Goal: Obtain resource: Download file/media

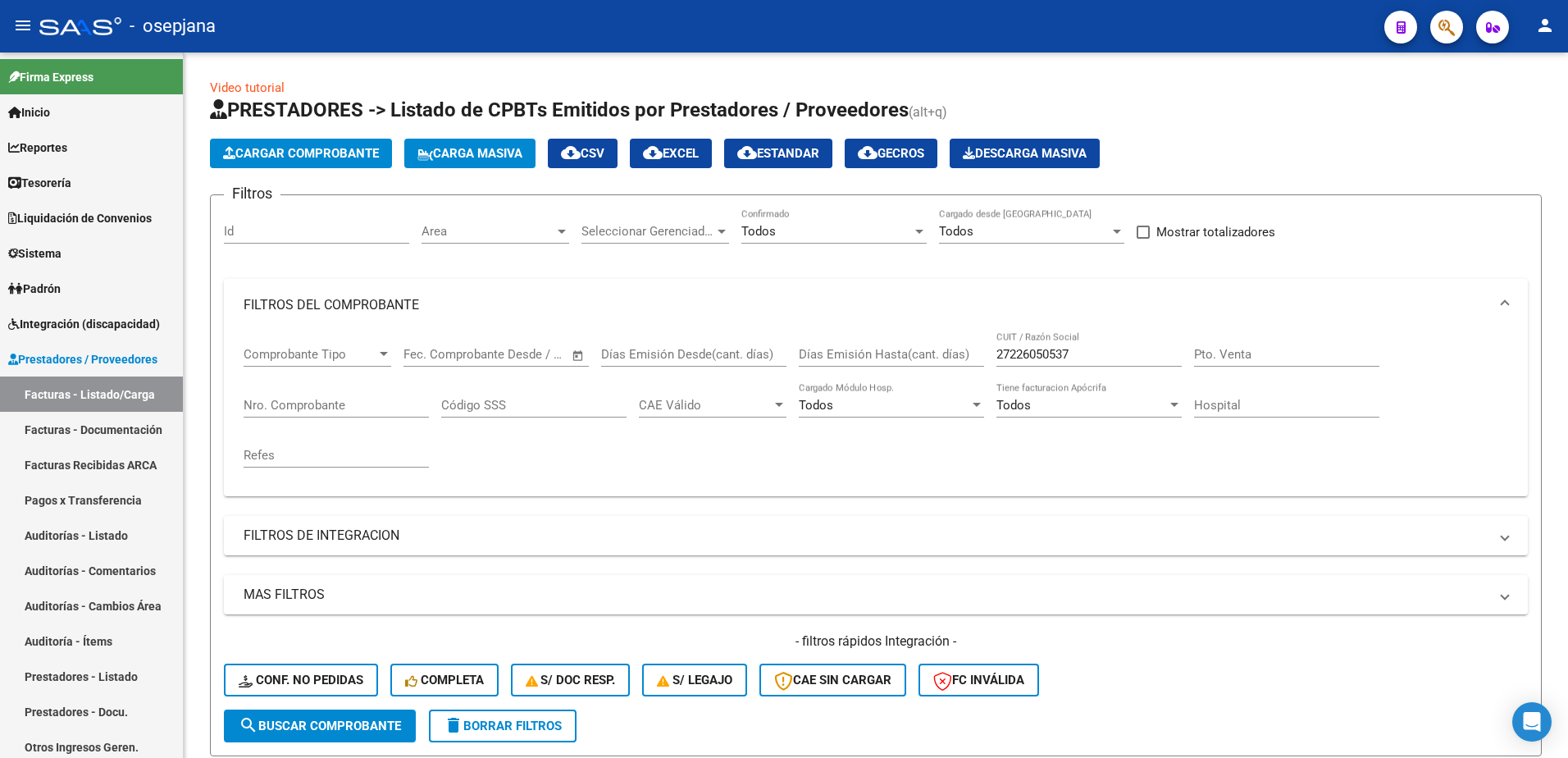
scroll to position [347, 0]
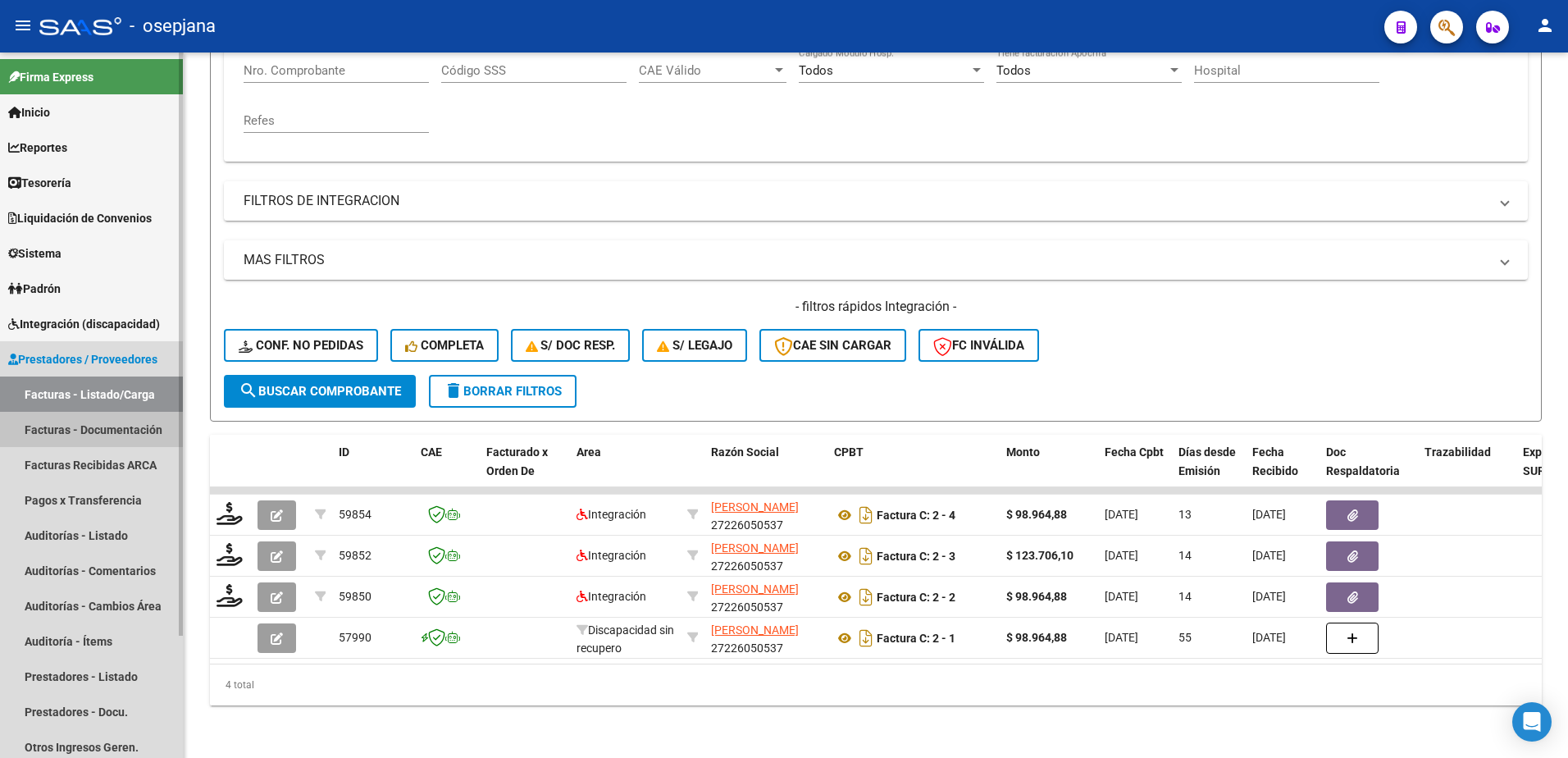
drag, startPoint x: 131, startPoint y: 431, endPoint x: 140, endPoint y: 426, distance: 10.3
click at [131, 431] on link "Facturas - Documentación" at bounding box center [91, 430] width 183 height 35
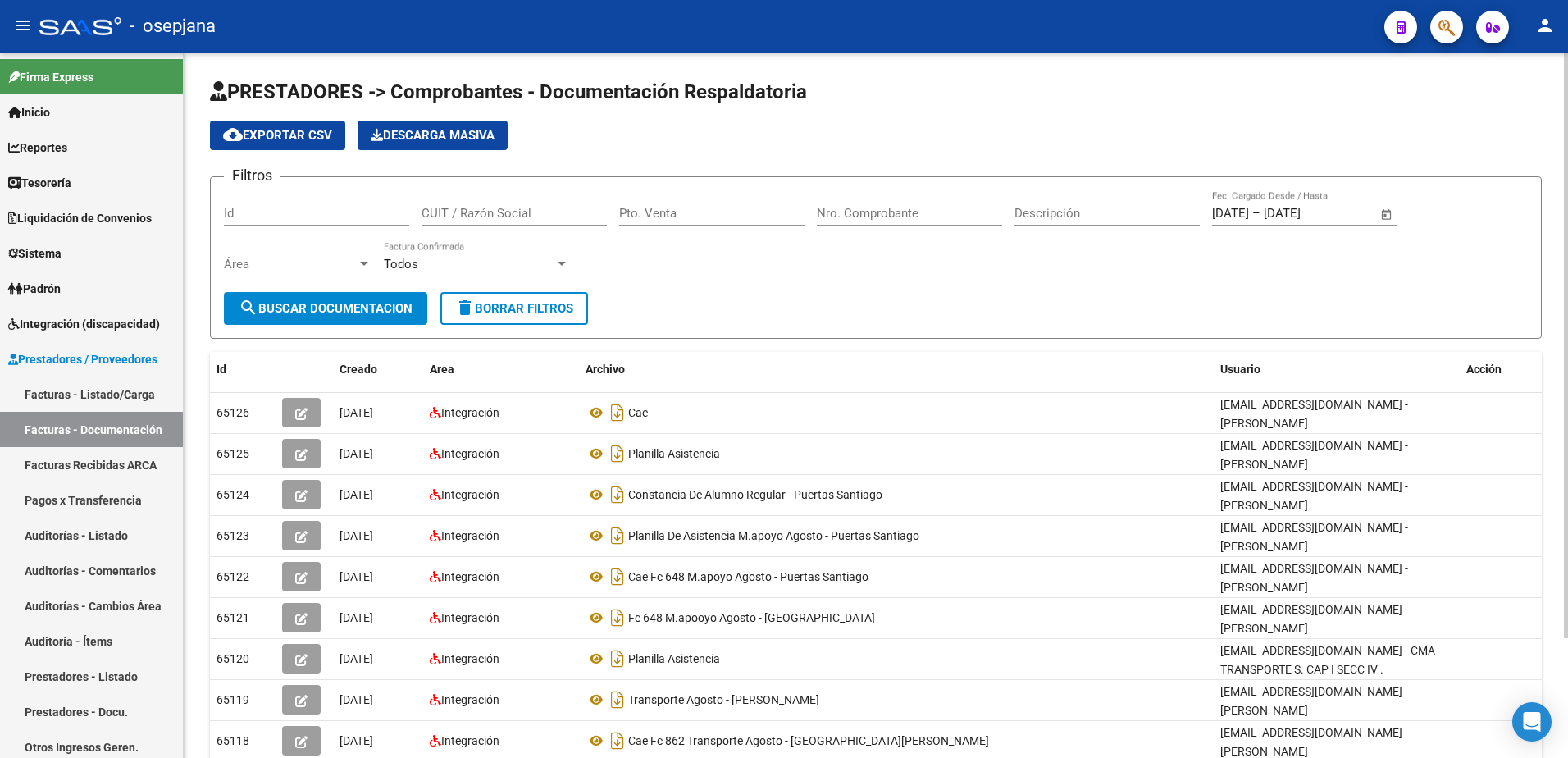
click at [535, 305] on span "delete Borrar Filtros" at bounding box center [514, 308] width 118 height 15
paste input "27287023826"
type input "27287023826"
click at [360, 303] on span "search Buscar Documentacion" at bounding box center [325, 308] width 174 height 15
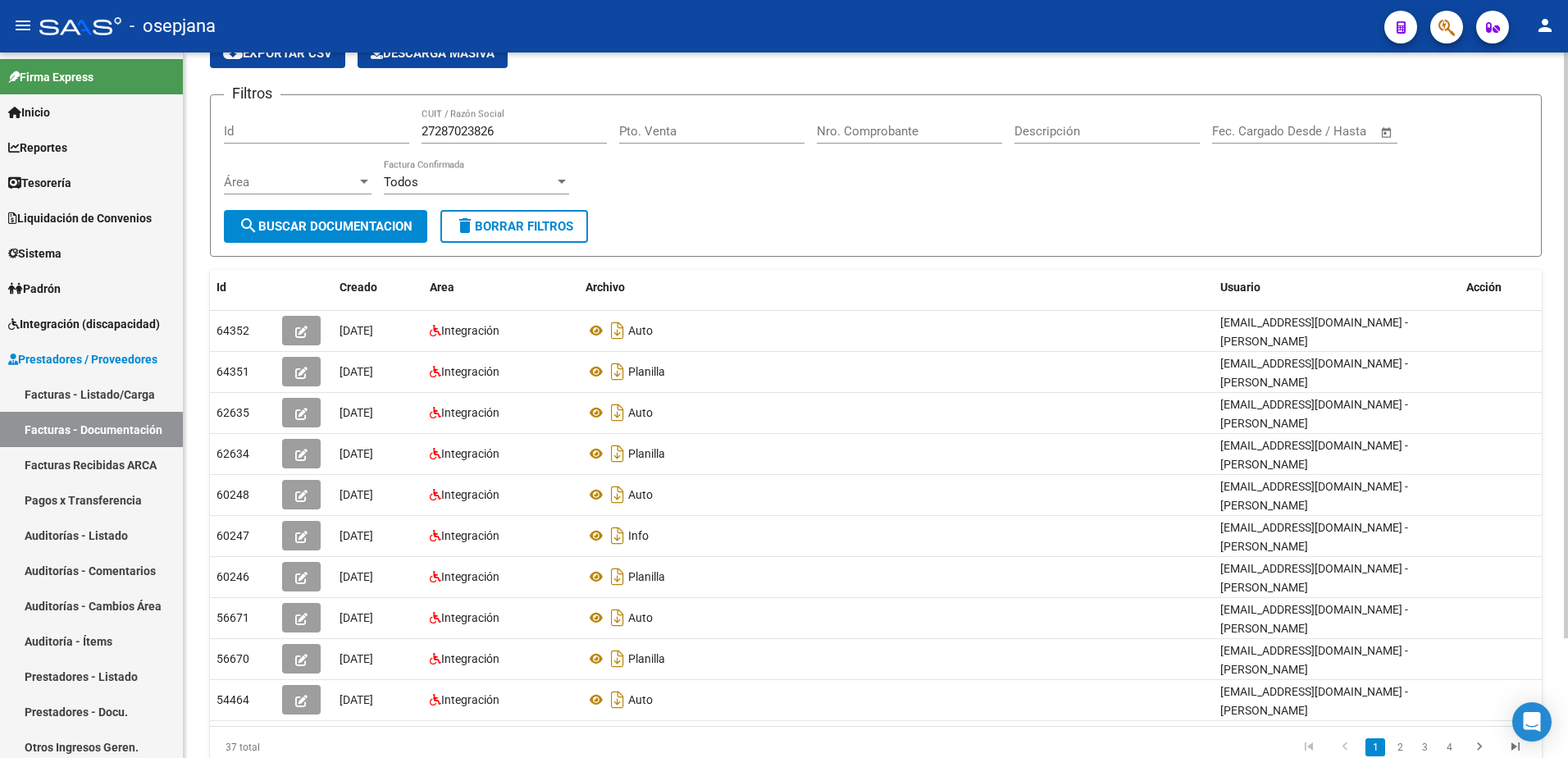
scroll to position [145, 0]
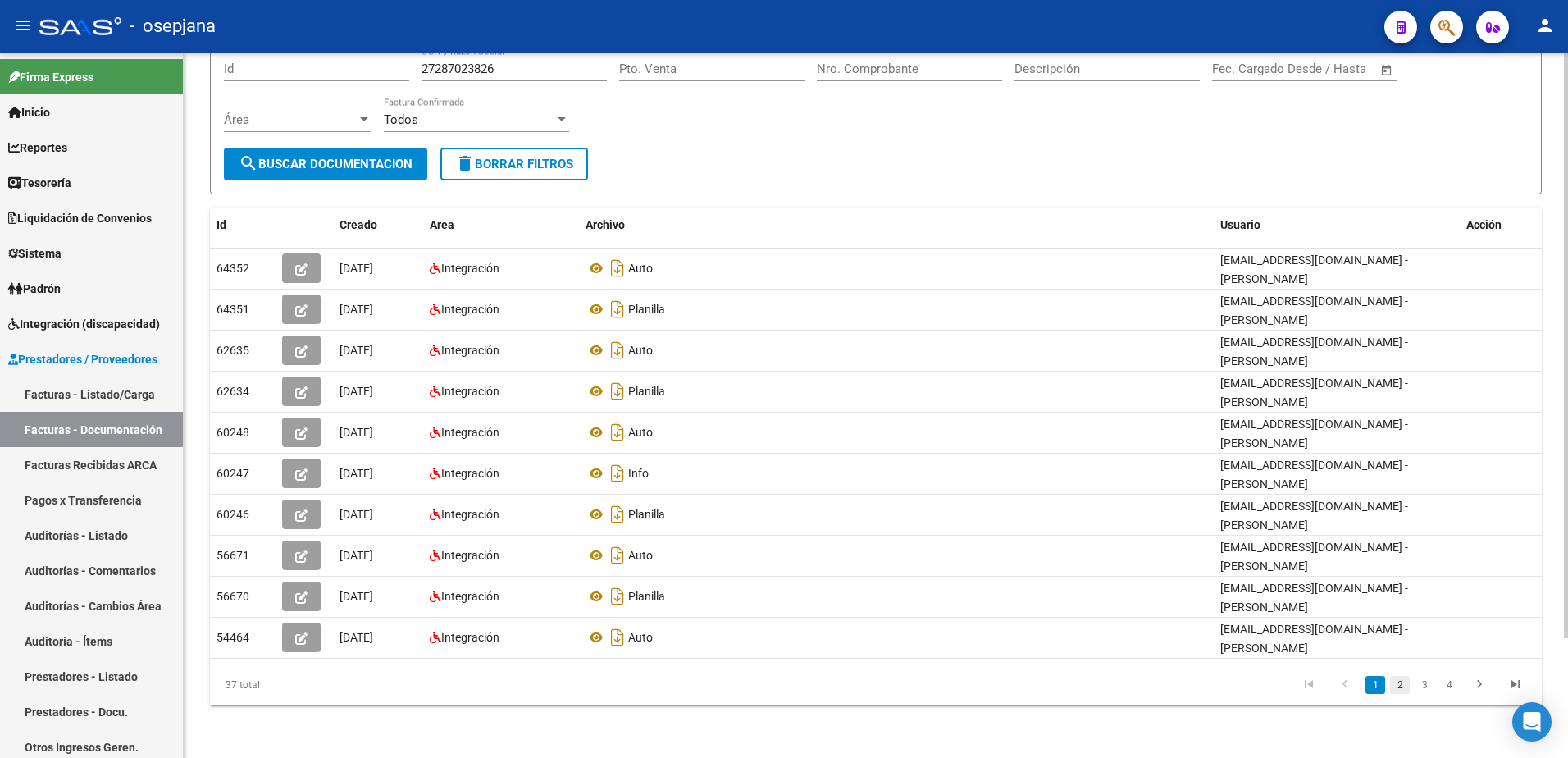
click at [1398, 685] on link "2" at bounding box center [1400, 685] width 20 height 18
click at [1482, 692] on icon "go to next page" at bounding box center [1480, 687] width 22 height 20
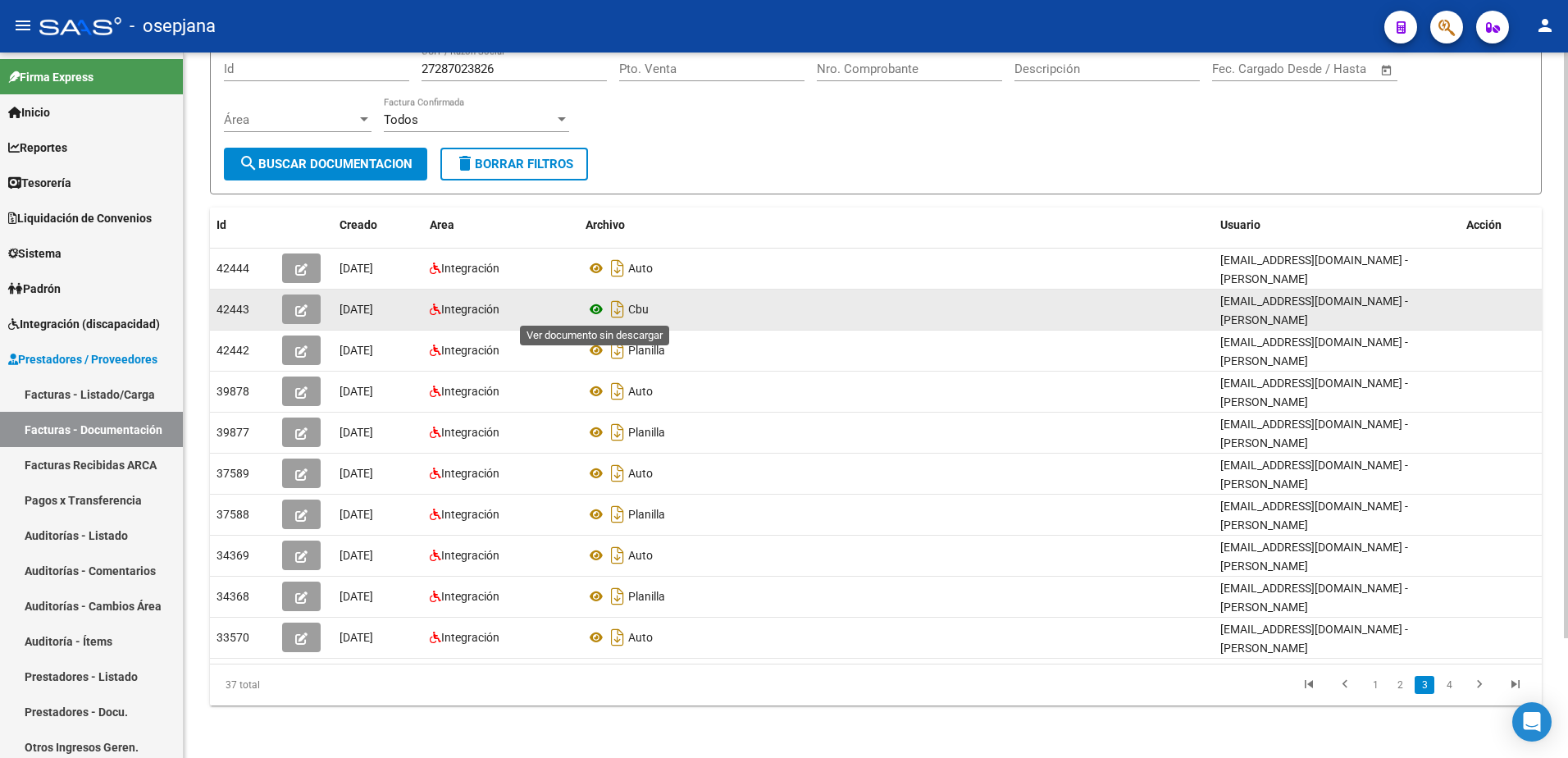
click at [592, 308] on icon at bounding box center [597, 309] width 22 height 20
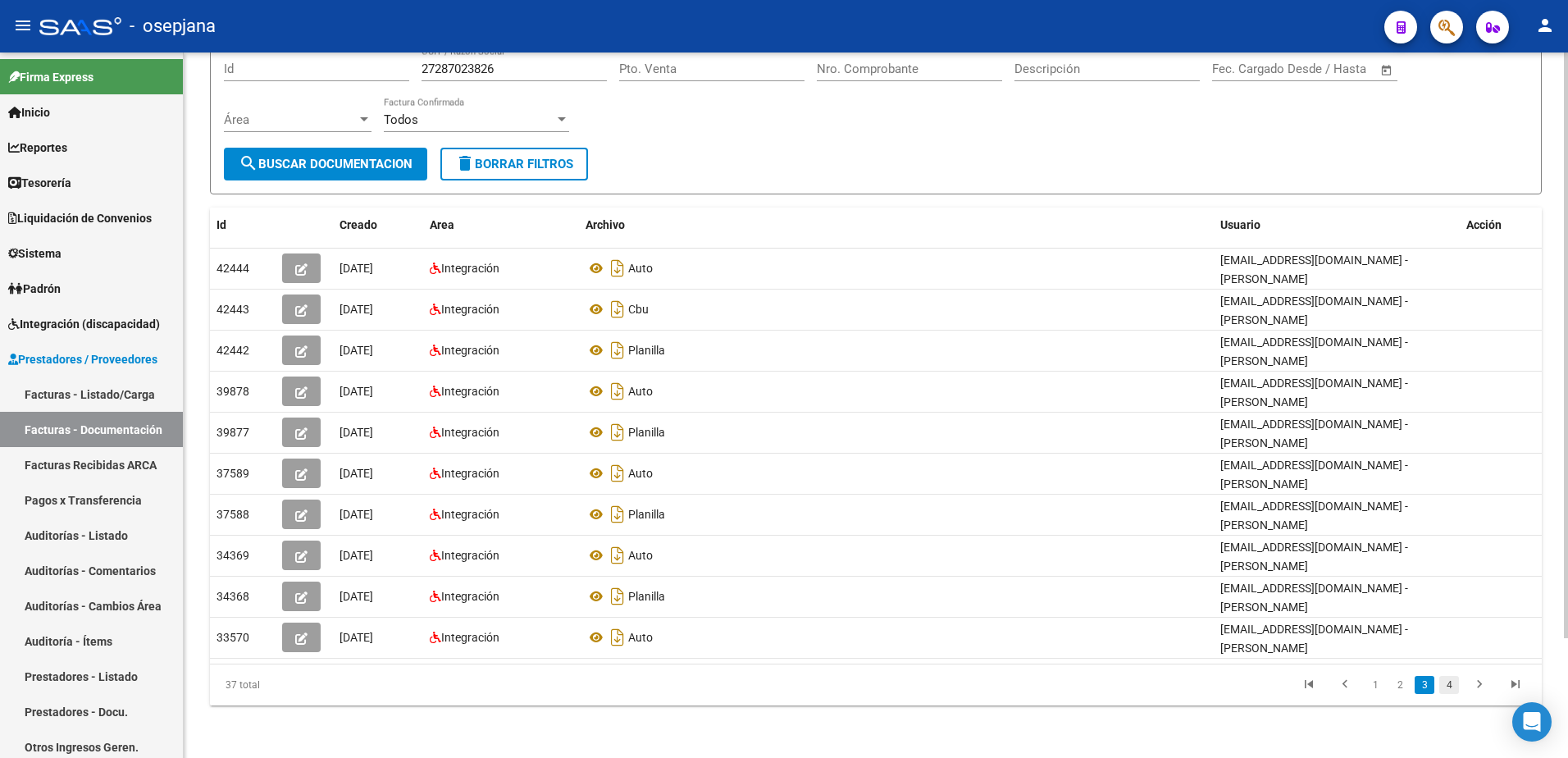
click at [1455, 684] on link "4" at bounding box center [1449, 685] width 20 height 18
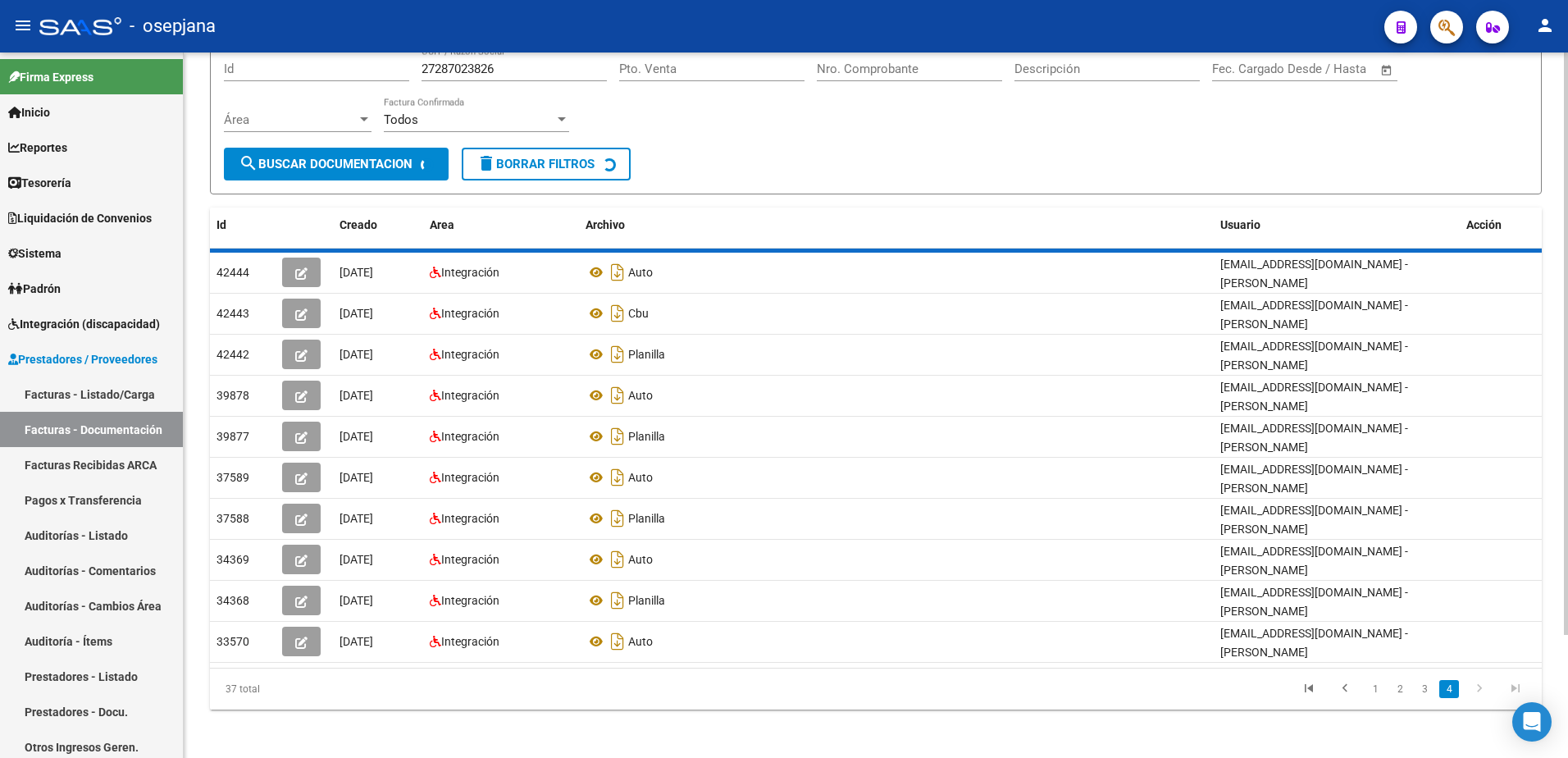
scroll to position [22, 0]
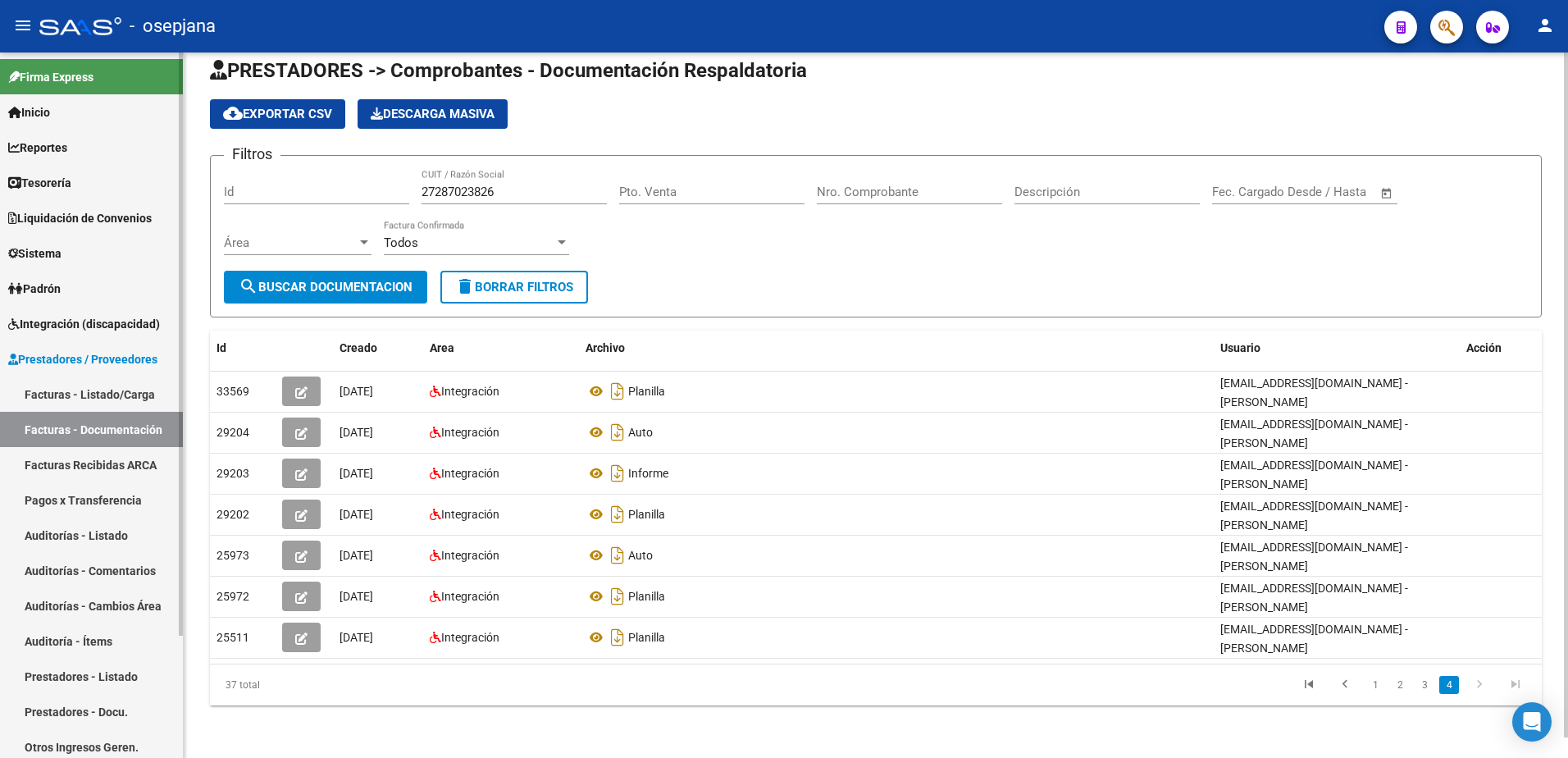
click at [110, 401] on link "Facturas - Listado/Carga" at bounding box center [91, 394] width 183 height 35
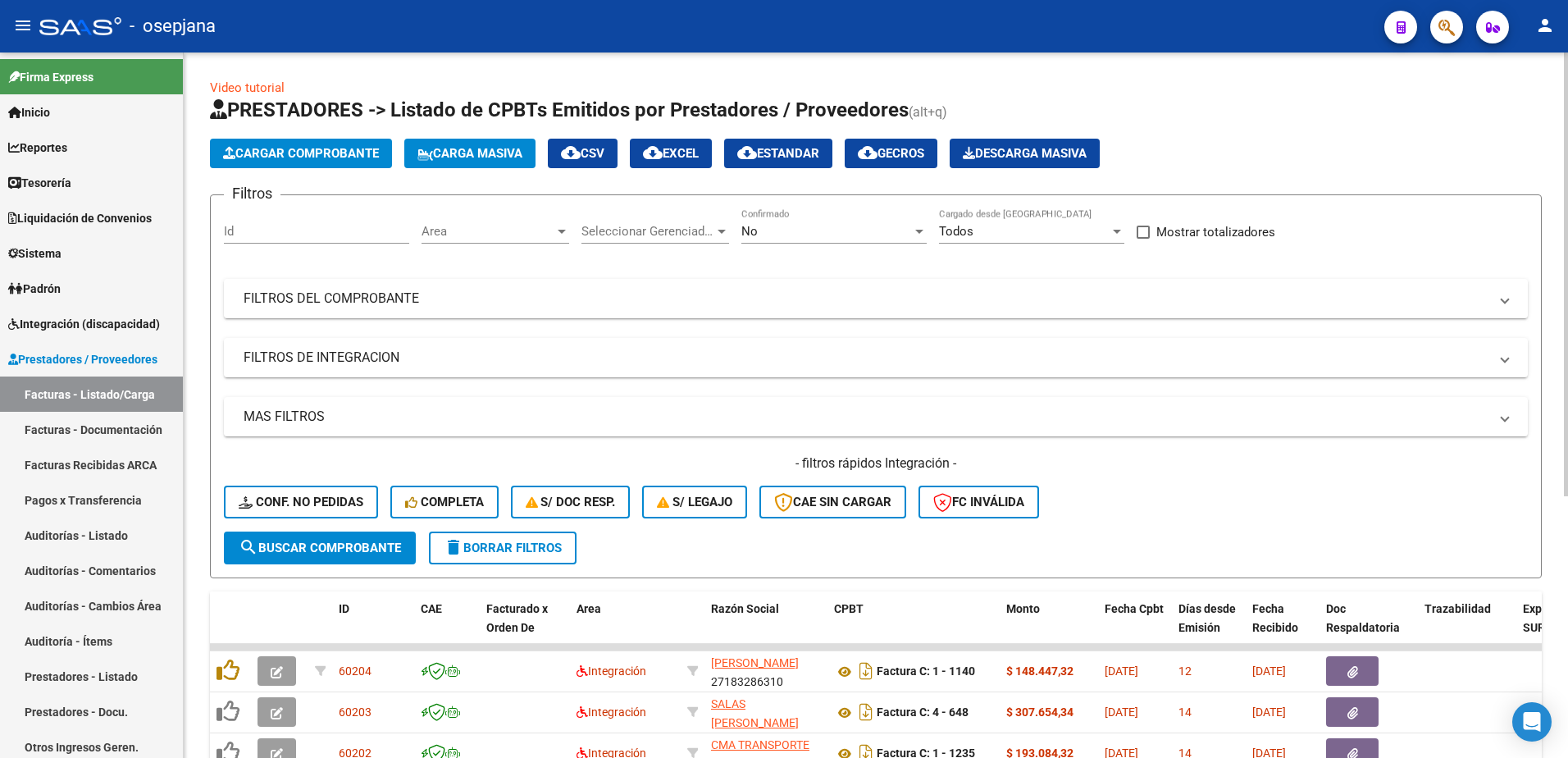
click at [890, 219] on div "No Confirmado" at bounding box center [833, 226] width 185 height 35
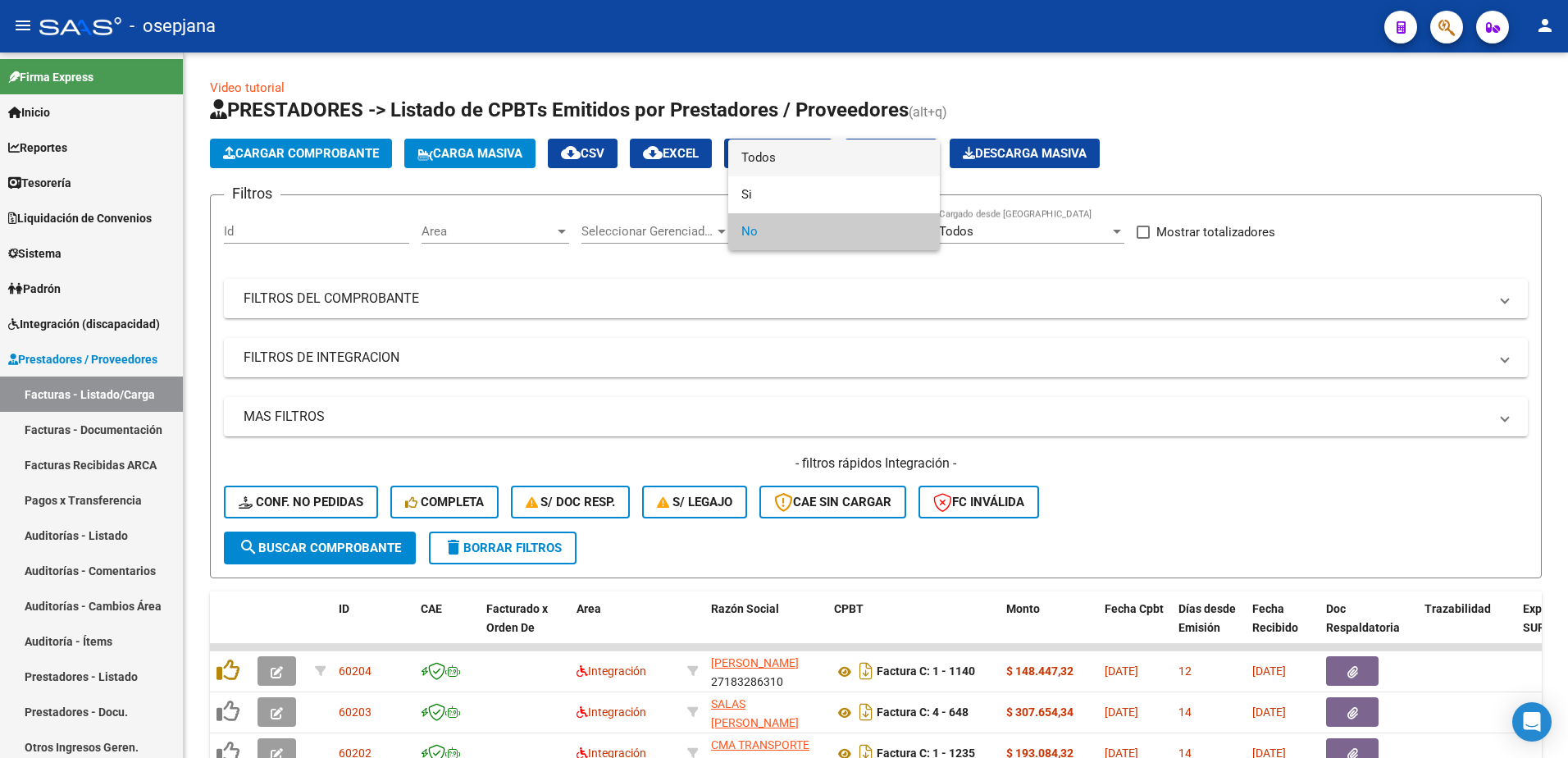
click at [830, 156] on span "Todos" at bounding box center [833, 158] width 185 height 37
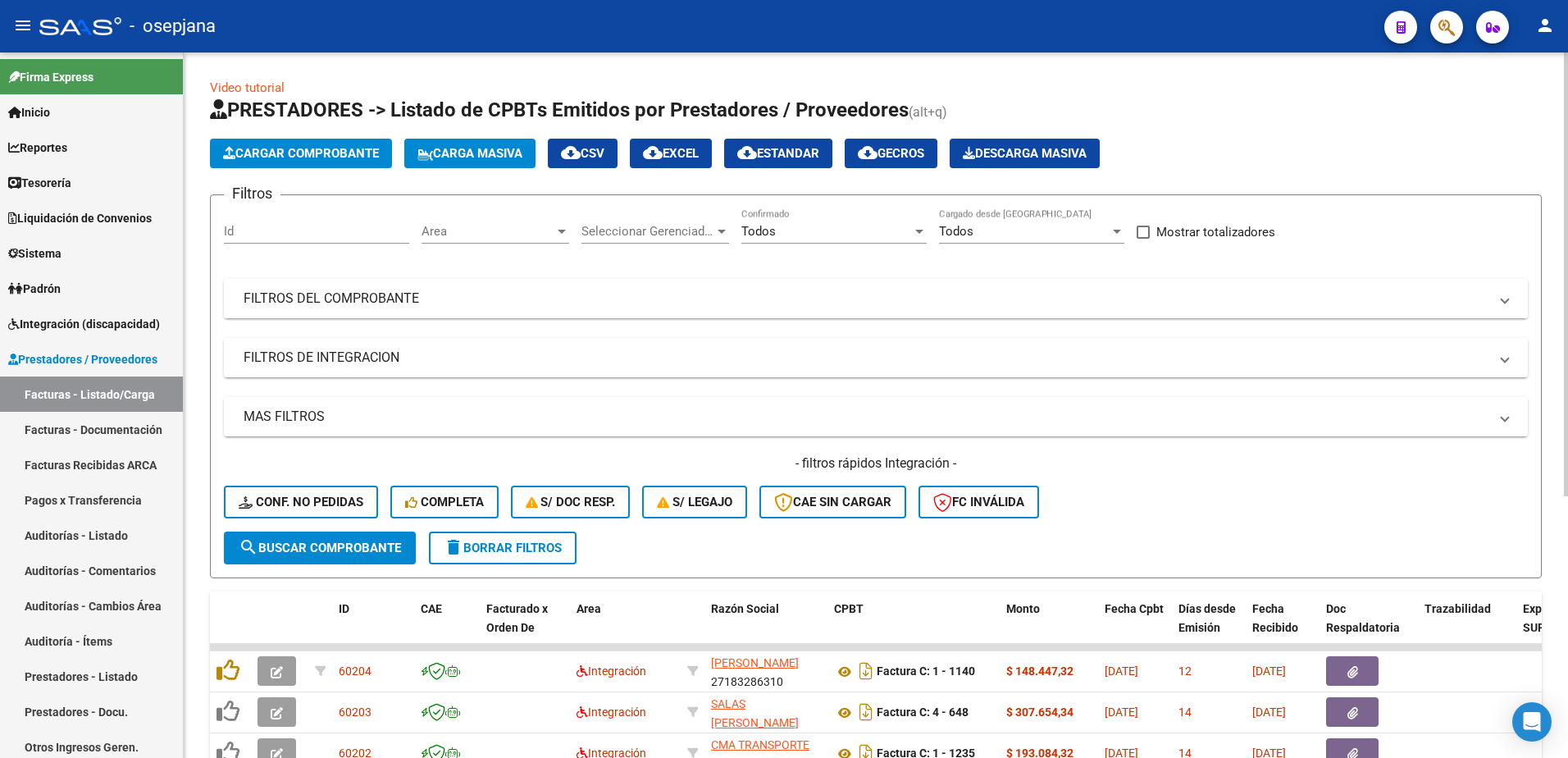
click at [484, 308] on mat-expansion-panel-header "FILTROS DEL COMPROBANTE" at bounding box center [875, 298] width 1304 height 39
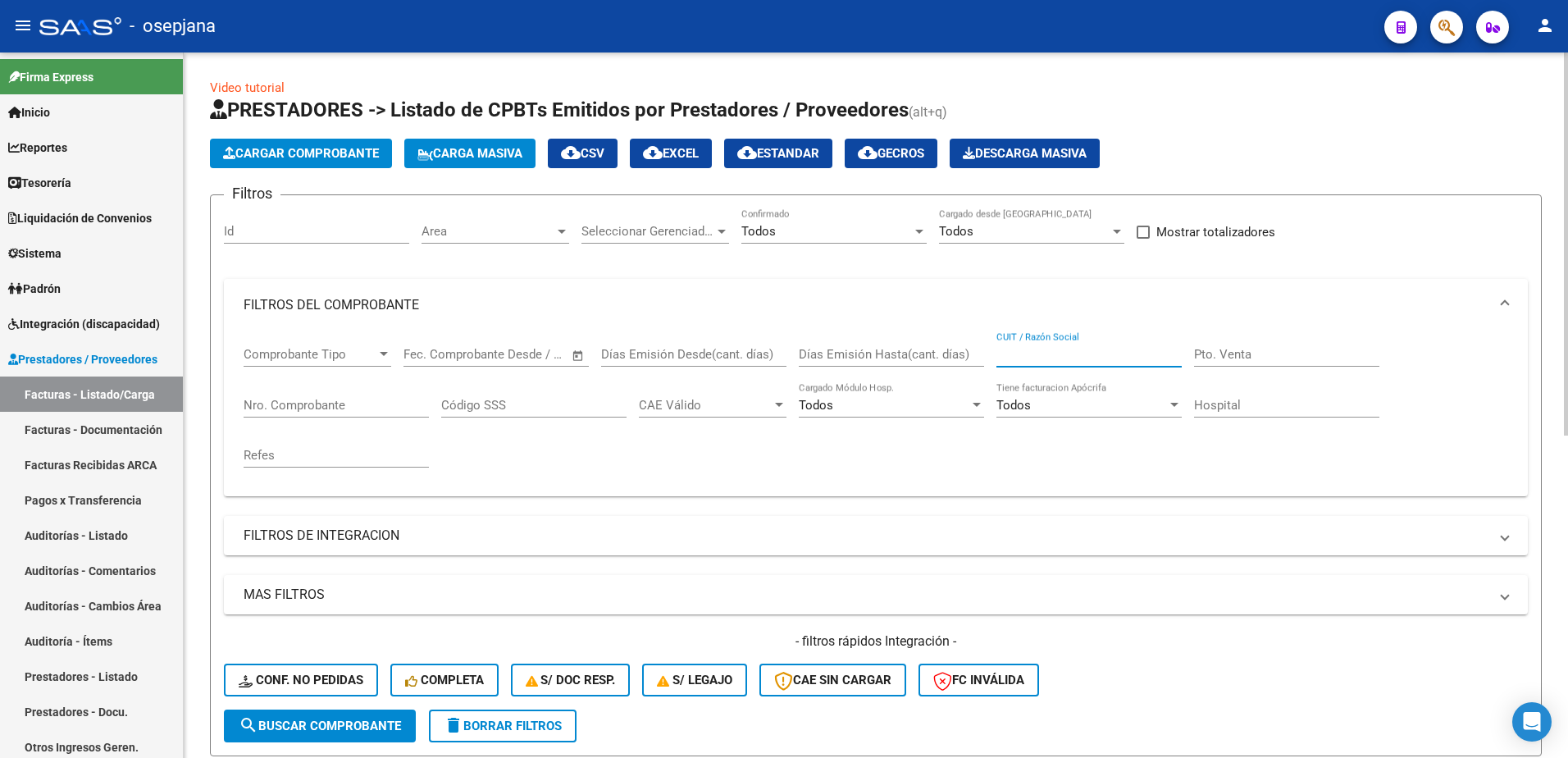
paste input "27287023826"
type input "27287023826"
click at [328, 728] on span "search Buscar Comprobante" at bounding box center [319, 726] width 162 height 15
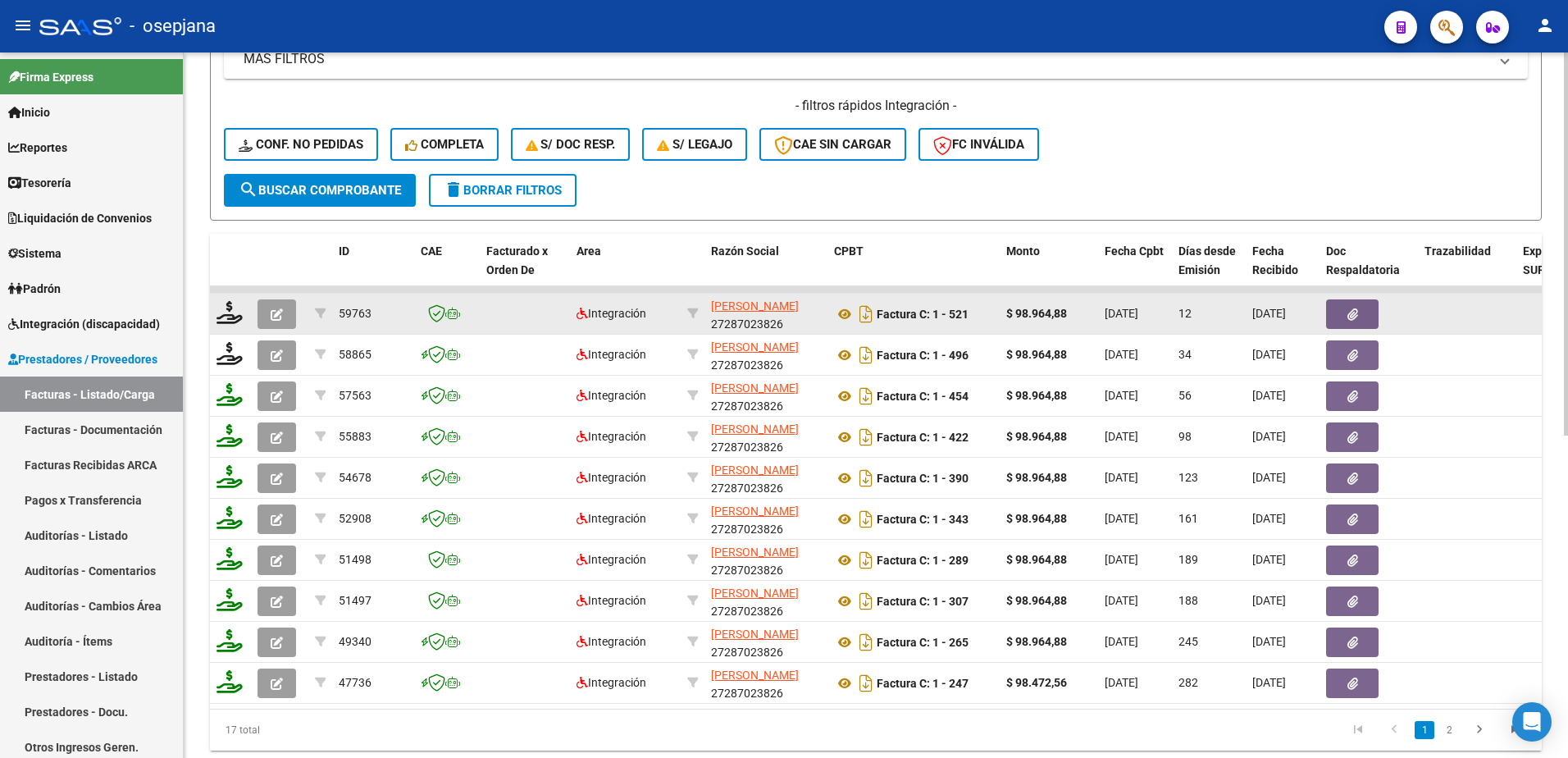
scroll to position [574, 0]
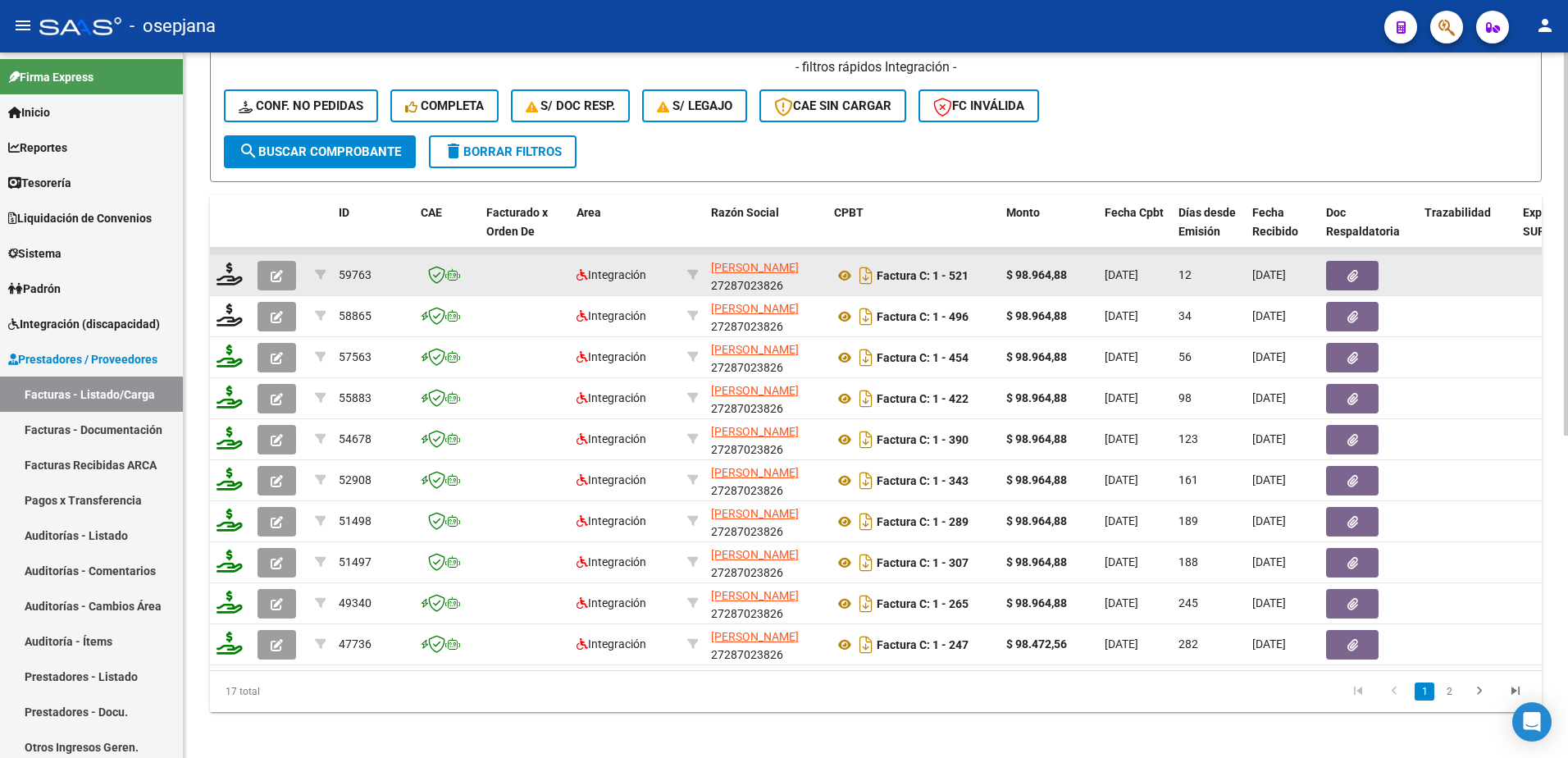
click at [1366, 266] on button "button" at bounding box center [1352, 276] width 52 height 30
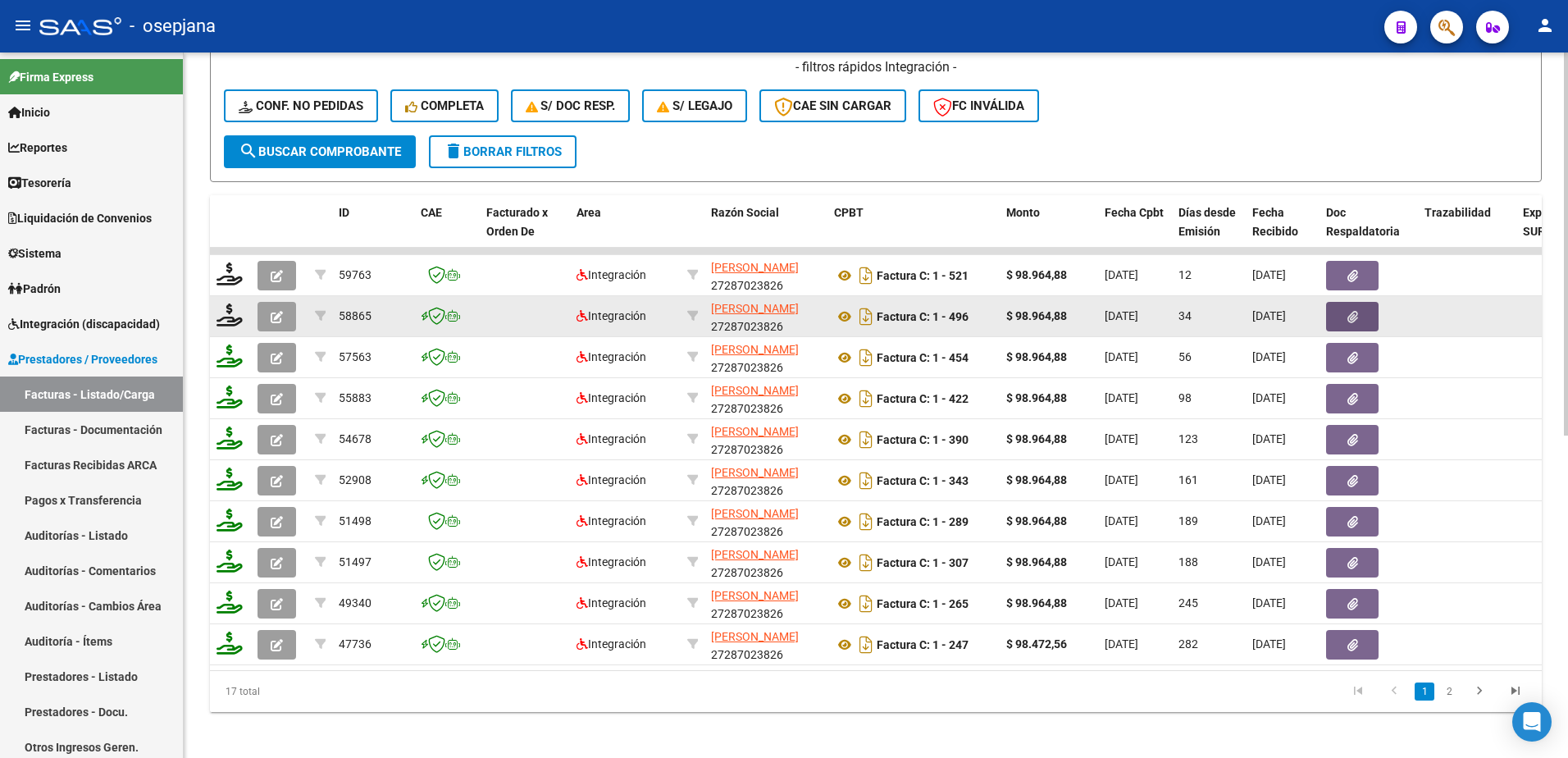
click at [1352, 317] on icon "button" at bounding box center [1353, 317] width 11 height 12
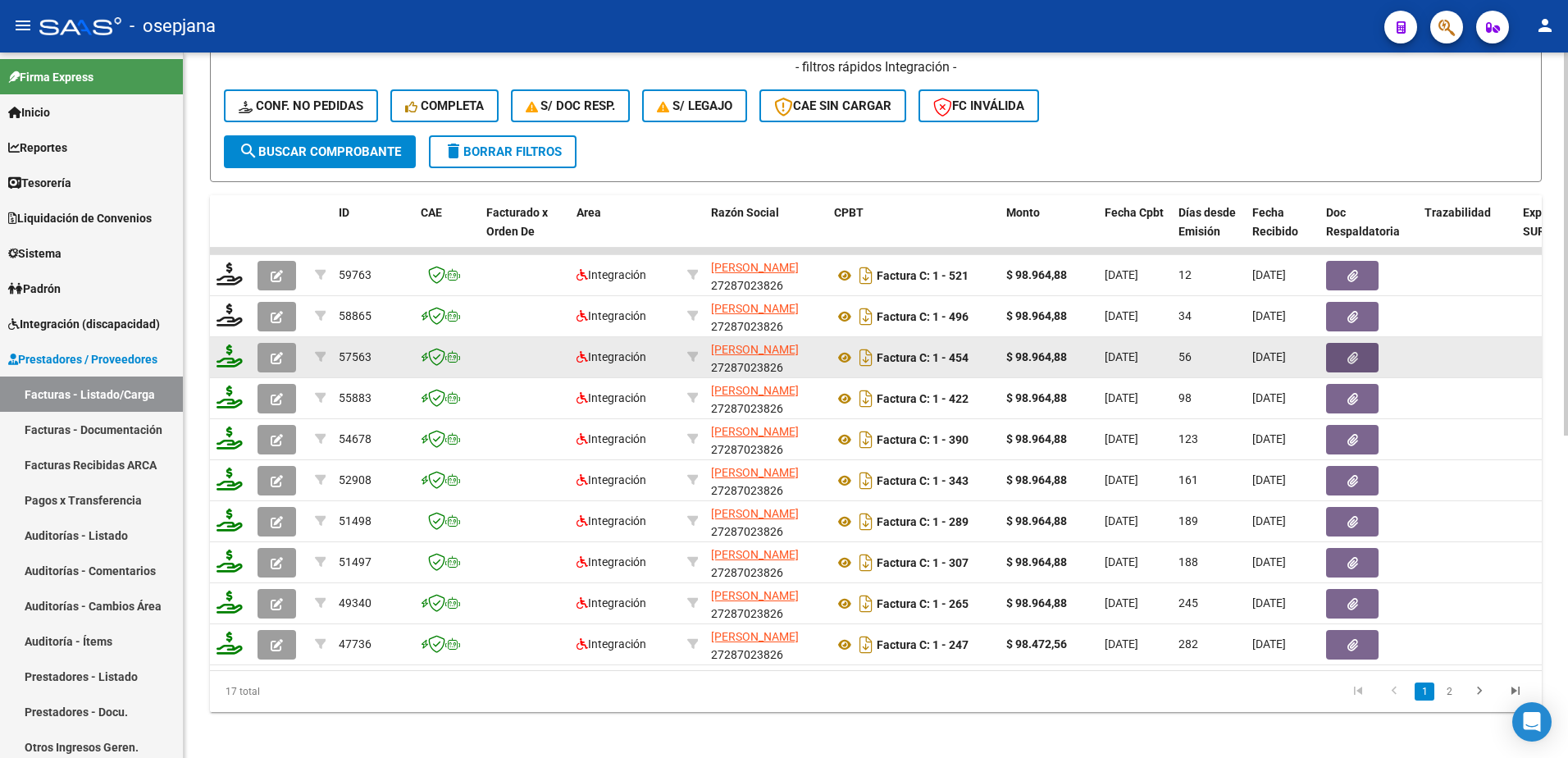
click at [1358, 363] on icon "button" at bounding box center [1353, 357] width 11 height 12
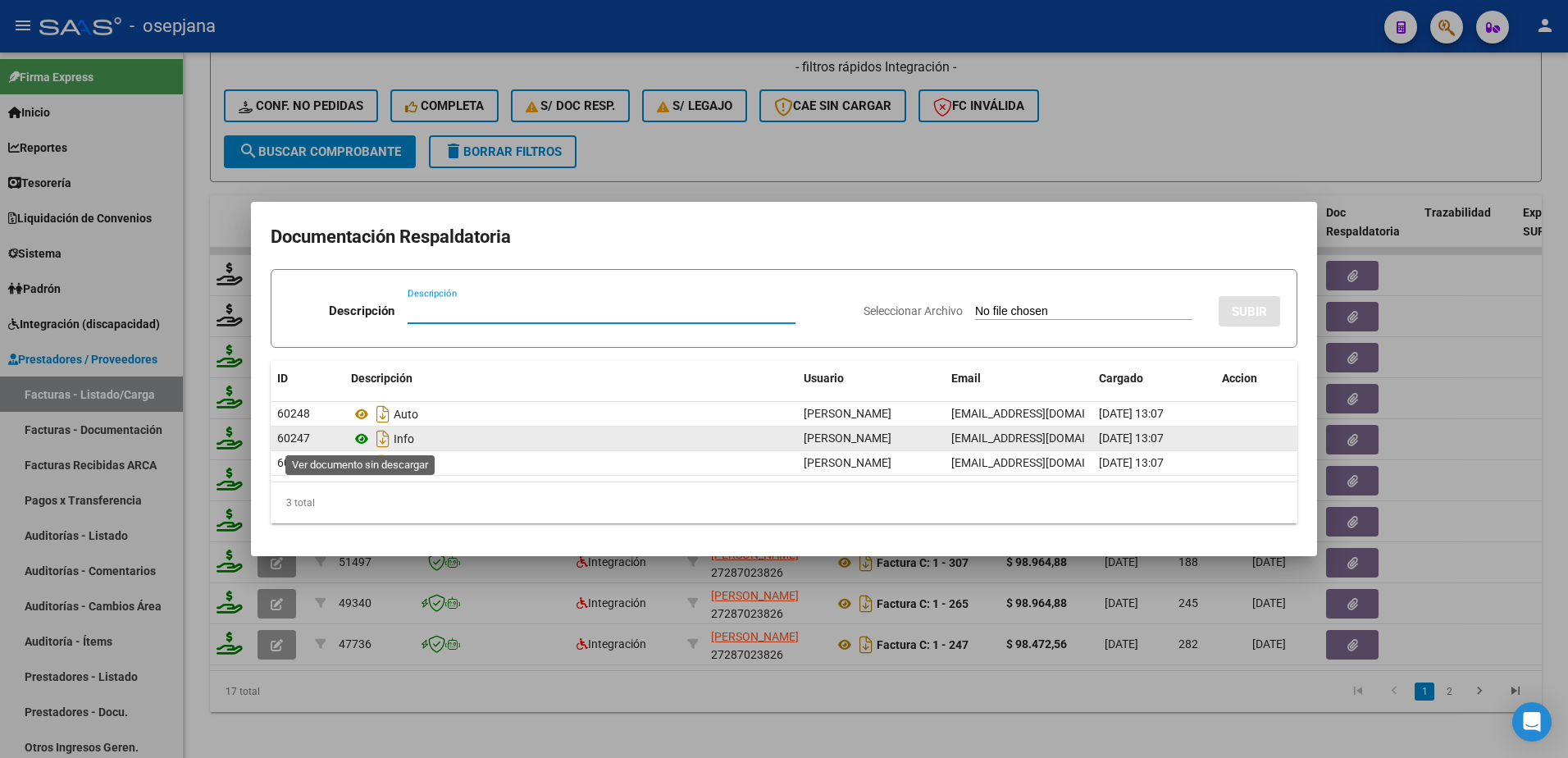
click at [359, 440] on icon at bounding box center [361, 439] width 22 height 20
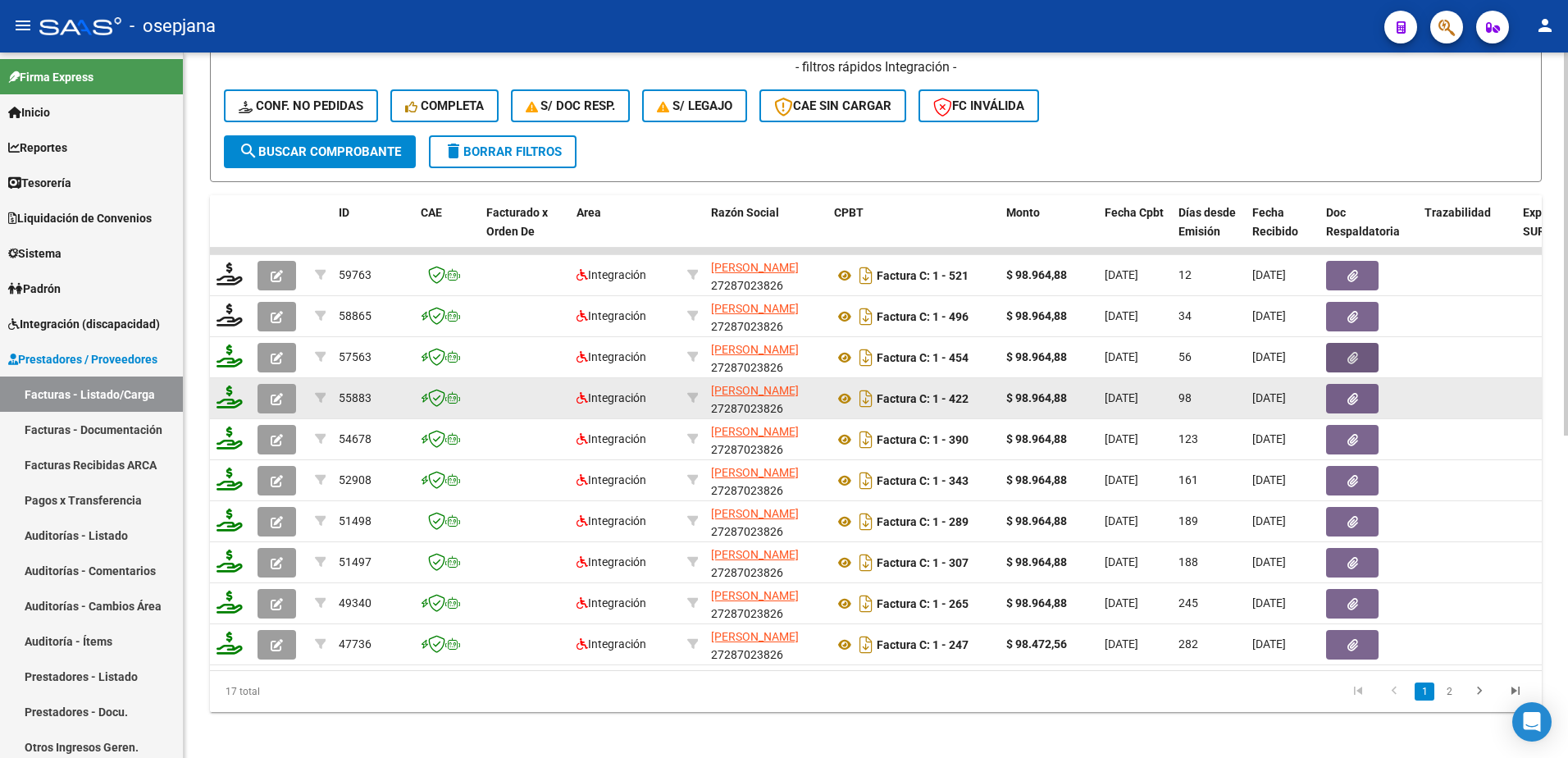
click at [1344, 398] on button "button" at bounding box center [1352, 399] width 52 height 30
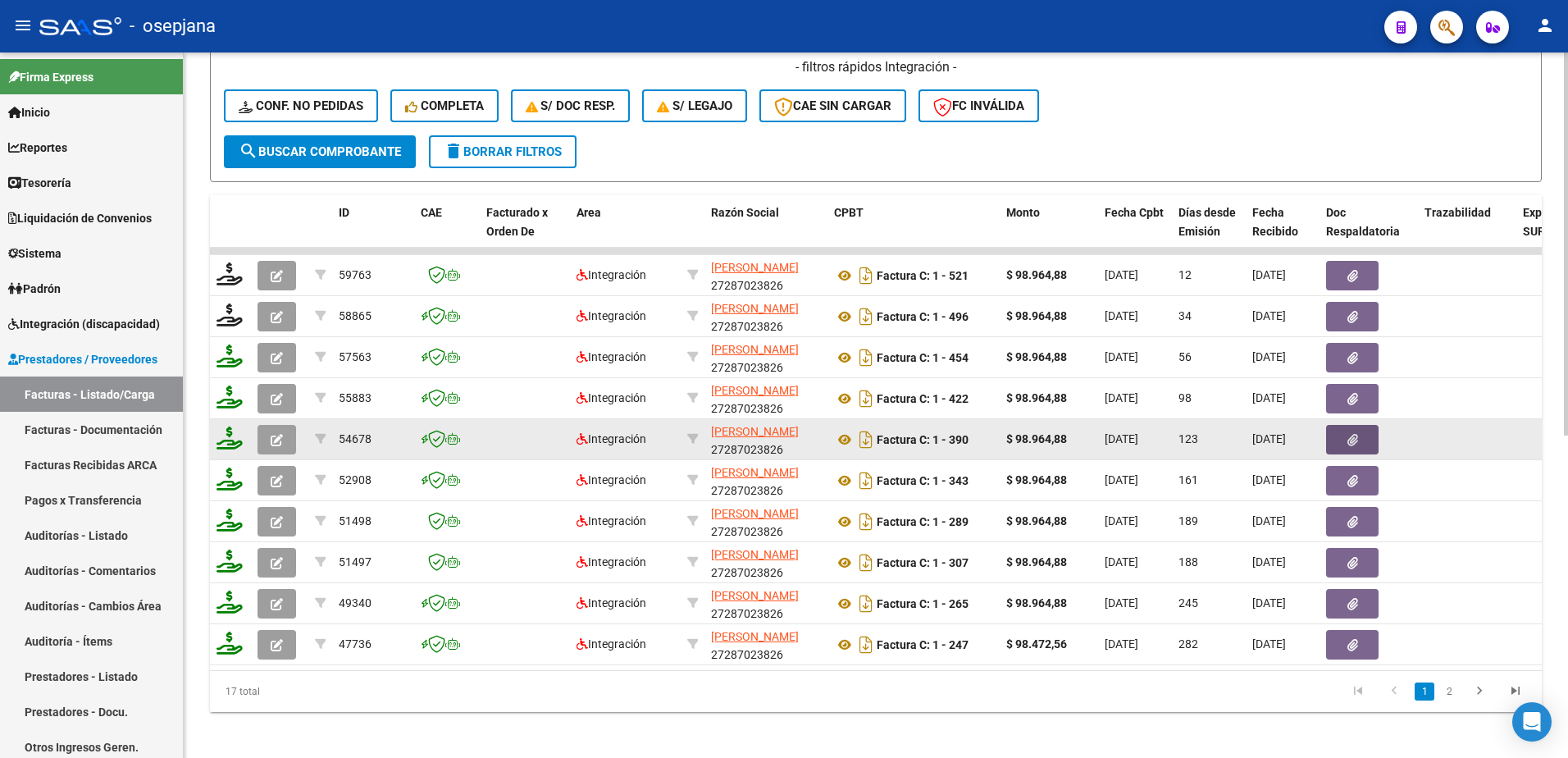
click at [1354, 445] on icon "button" at bounding box center [1353, 440] width 11 height 12
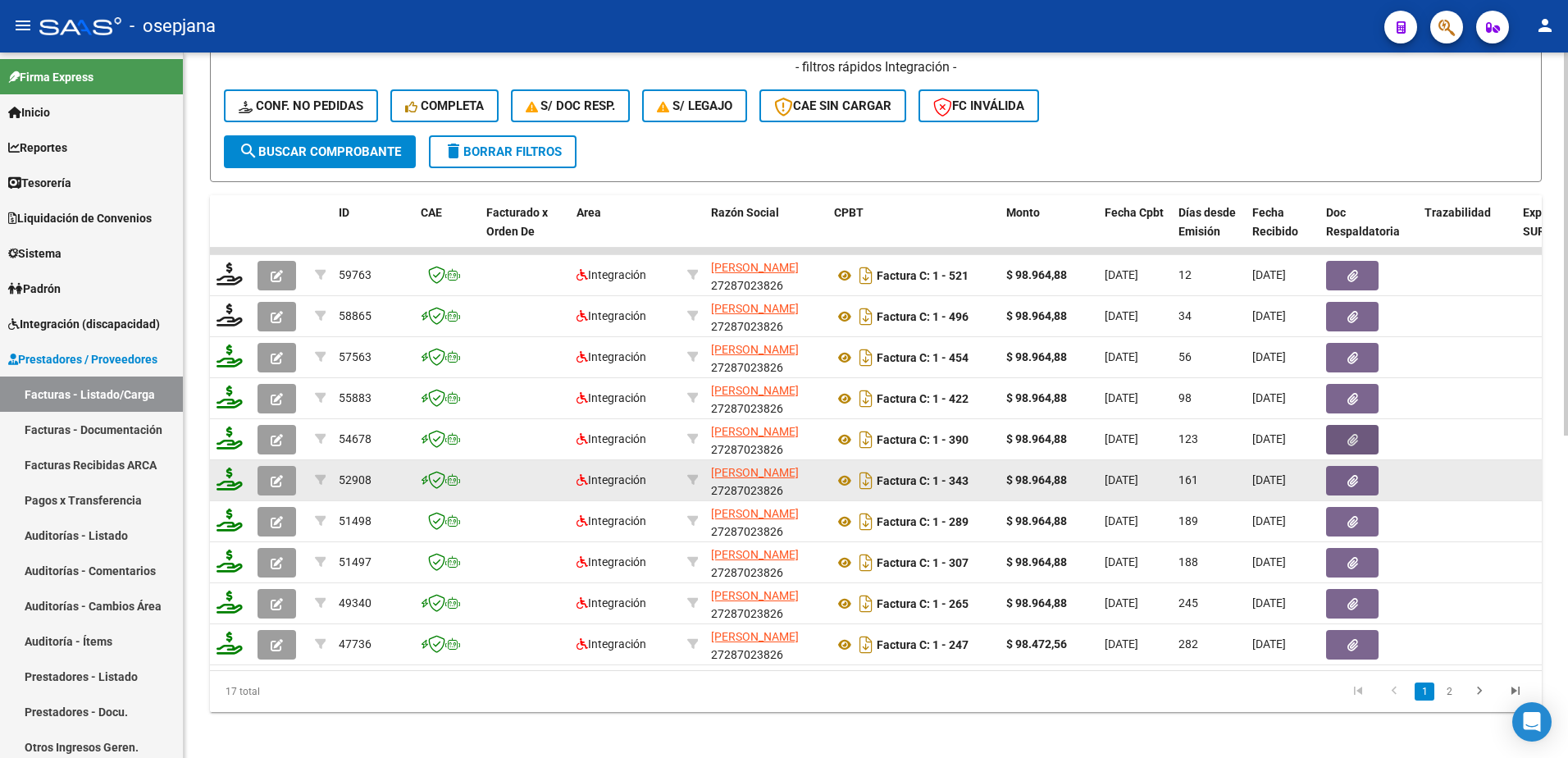
click at [1359, 487] on button "button" at bounding box center [1352, 481] width 52 height 30
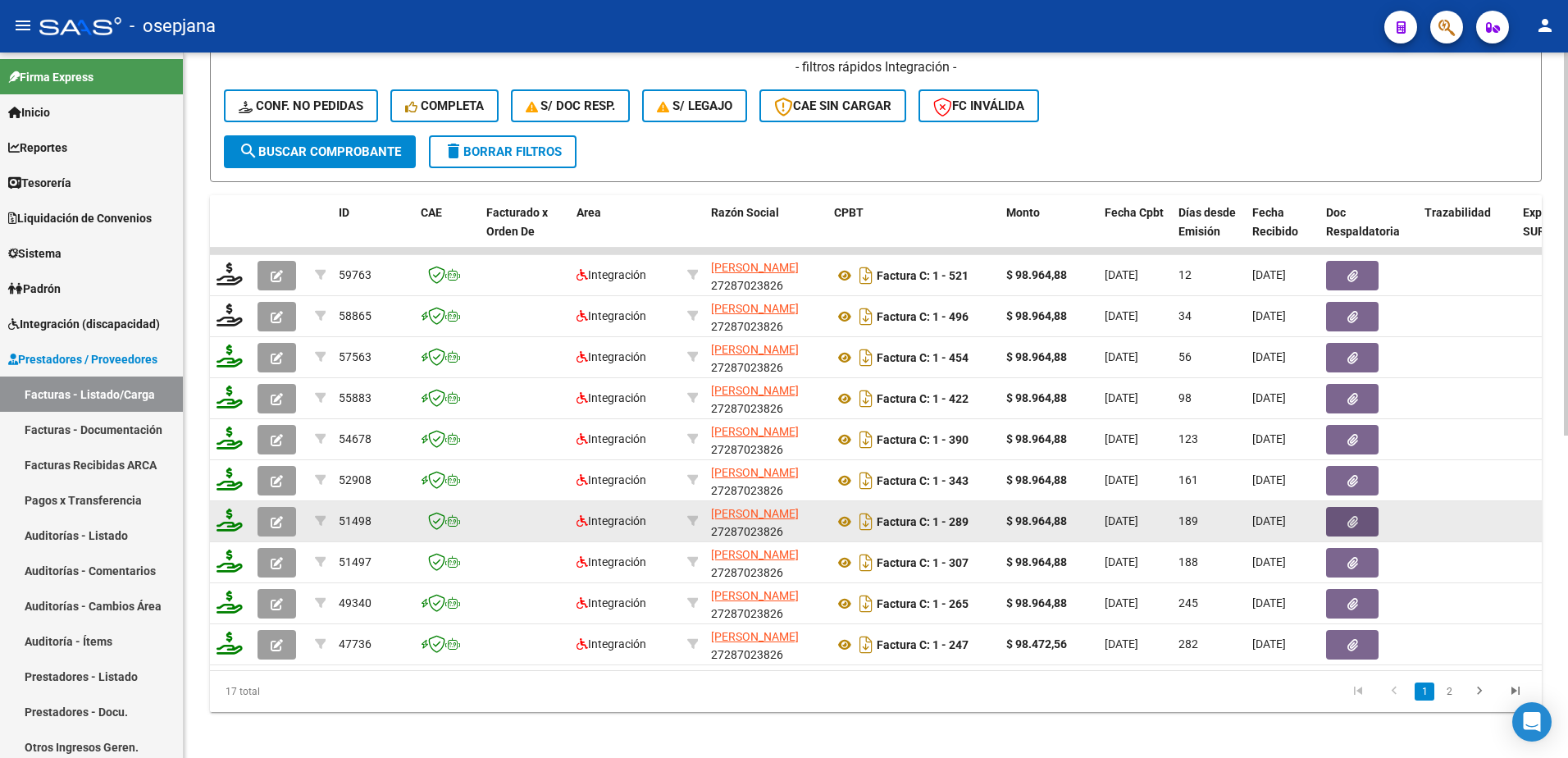
click at [1359, 520] on button "button" at bounding box center [1352, 522] width 52 height 30
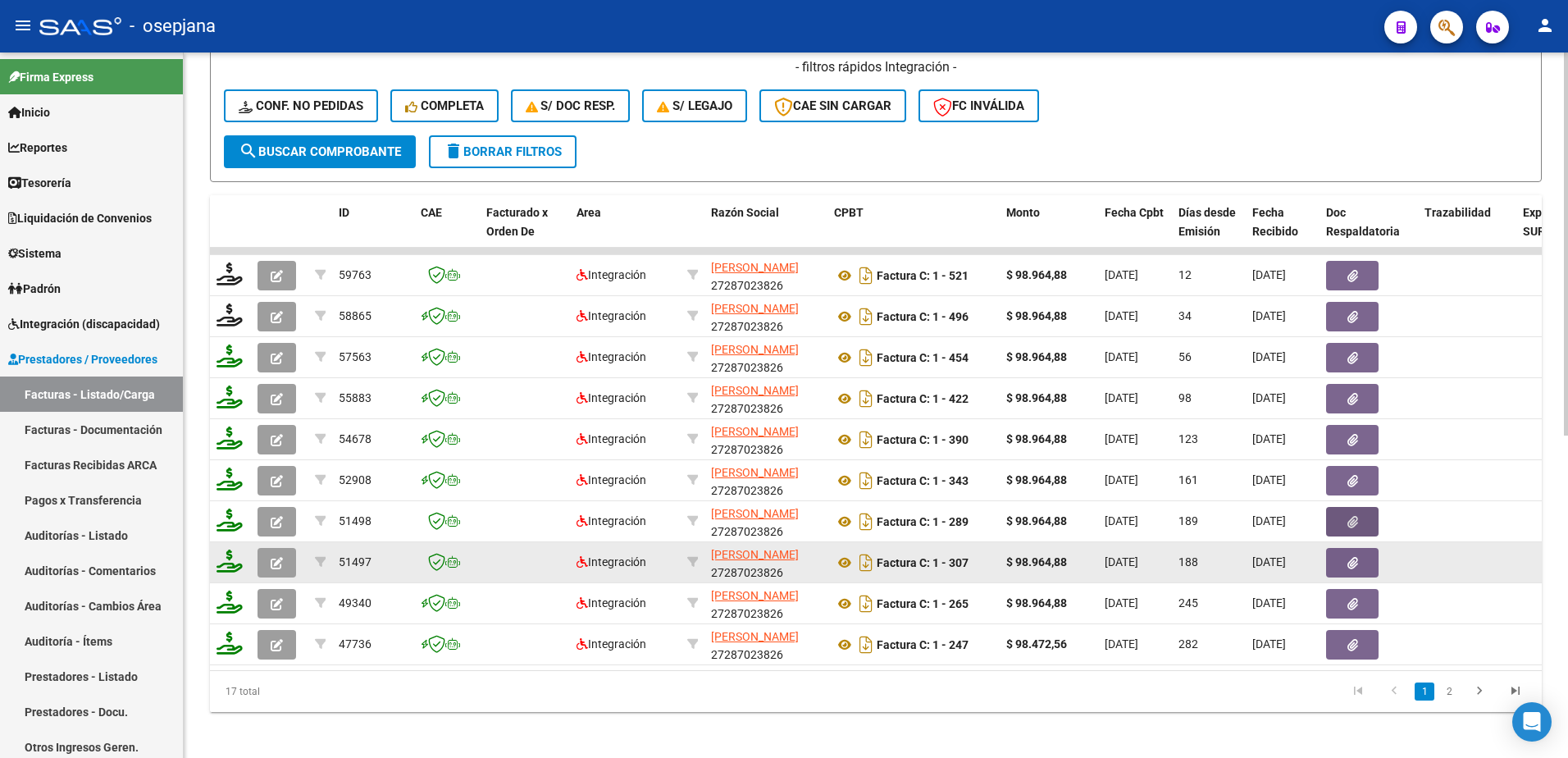
click at [1354, 566] on icon "button" at bounding box center [1353, 563] width 11 height 12
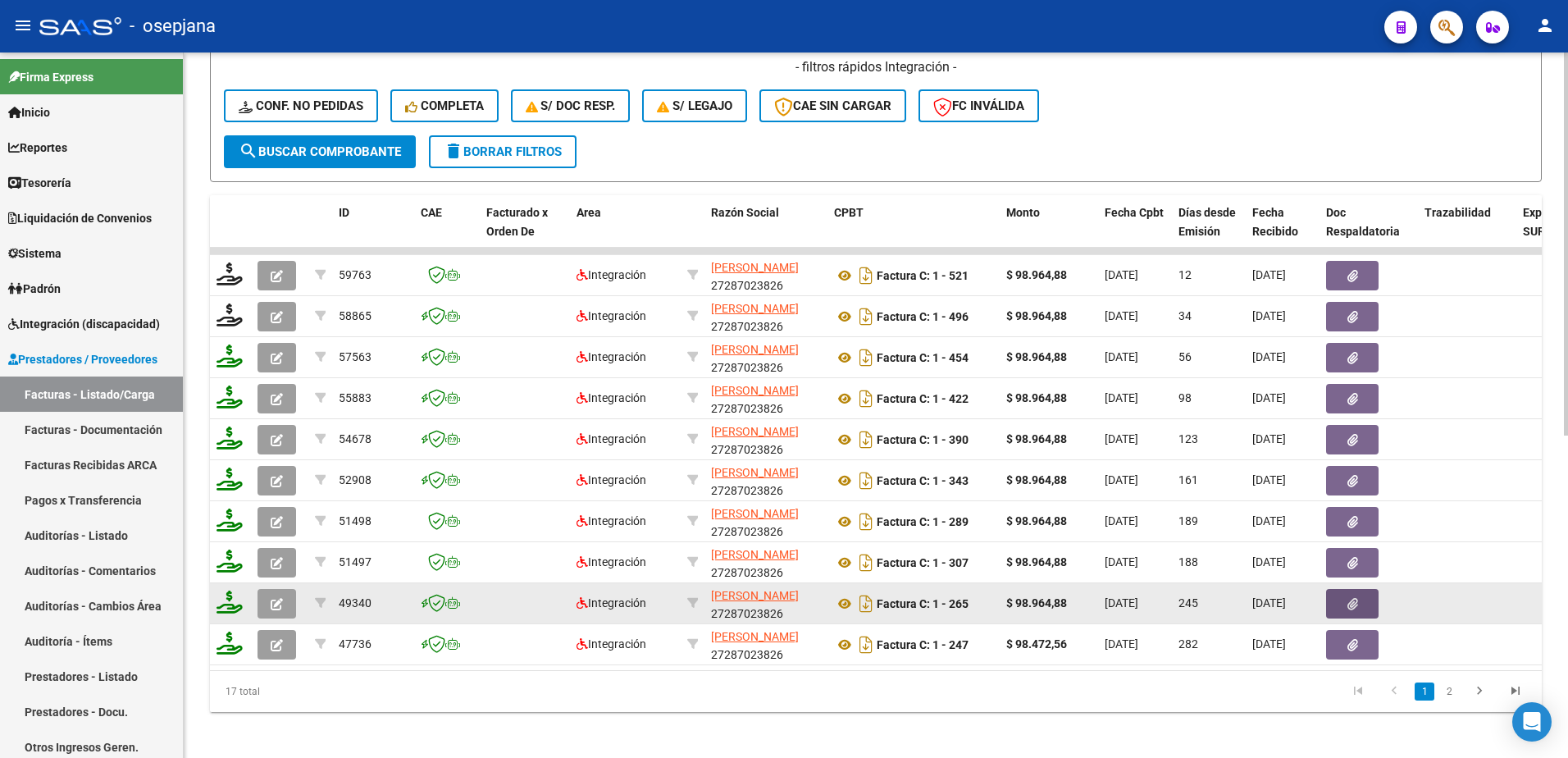
click at [1357, 608] on icon "button" at bounding box center [1353, 604] width 11 height 12
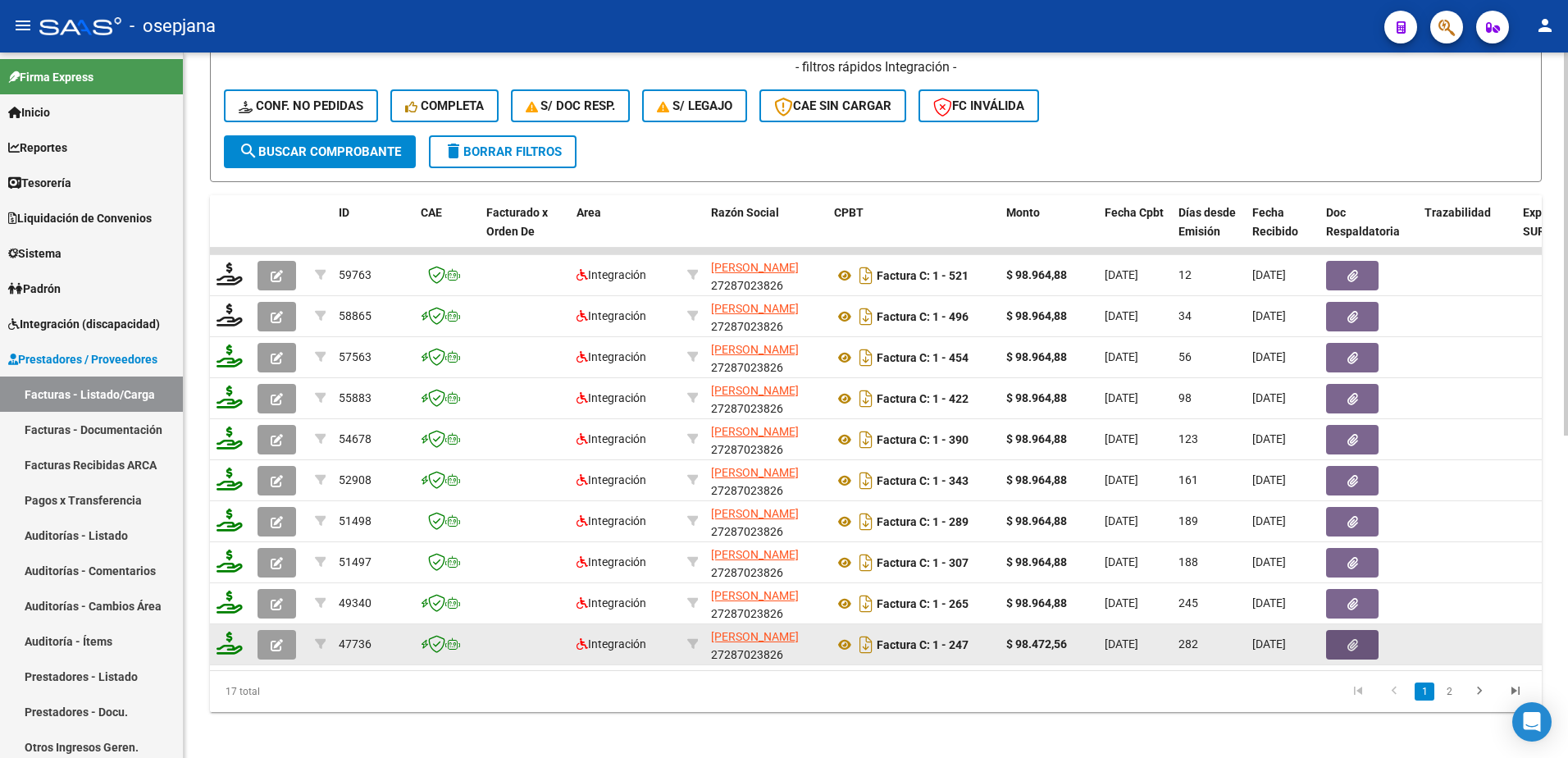
click at [1358, 648] on icon "button" at bounding box center [1353, 645] width 11 height 12
click at [846, 647] on icon at bounding box center [845, 645] width 22 height 20
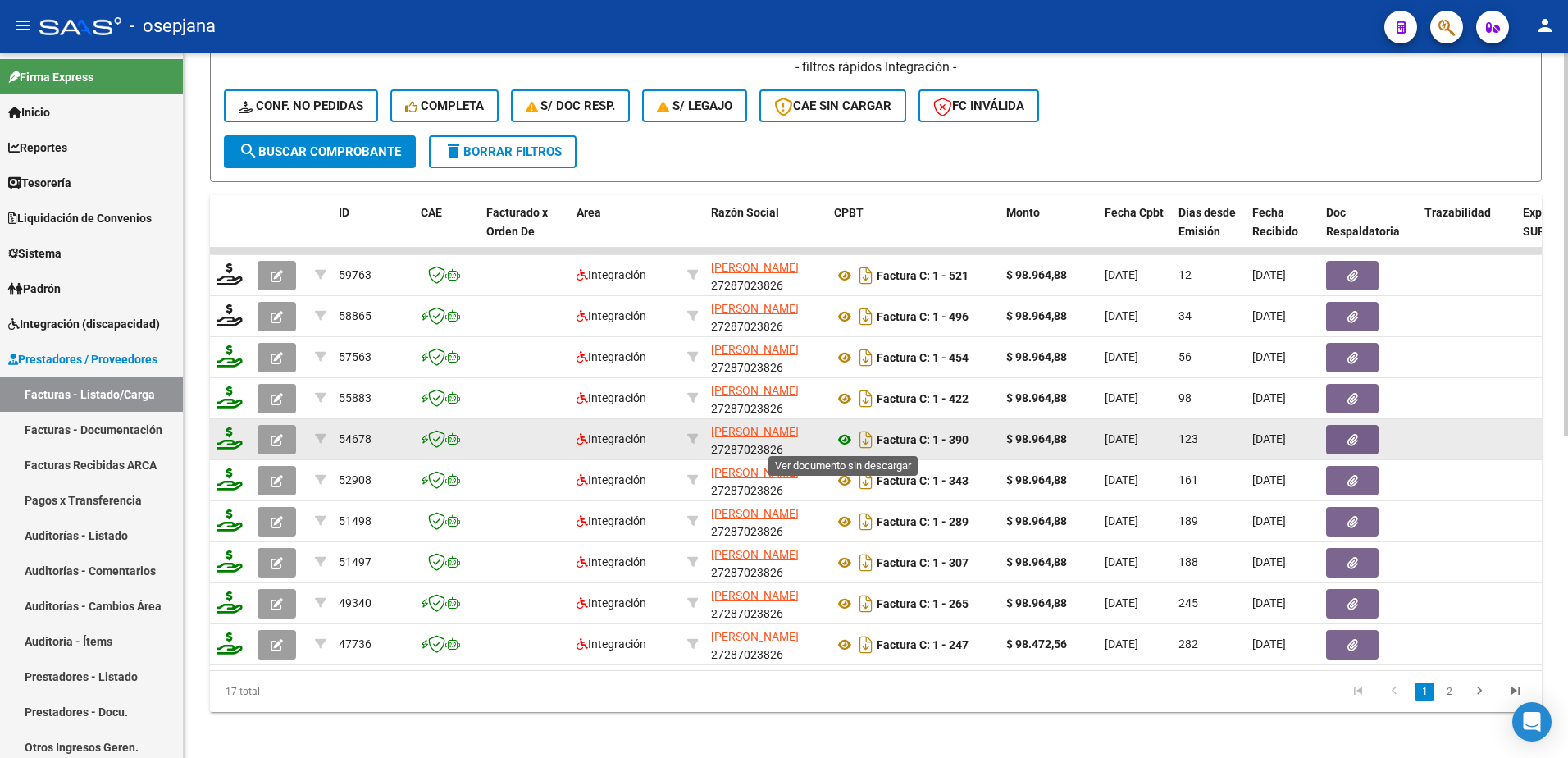
click at [844, 431] on icon at bounding box center [845, 440] width 22 height 20
